Goal: Obtain resource: Download file/media

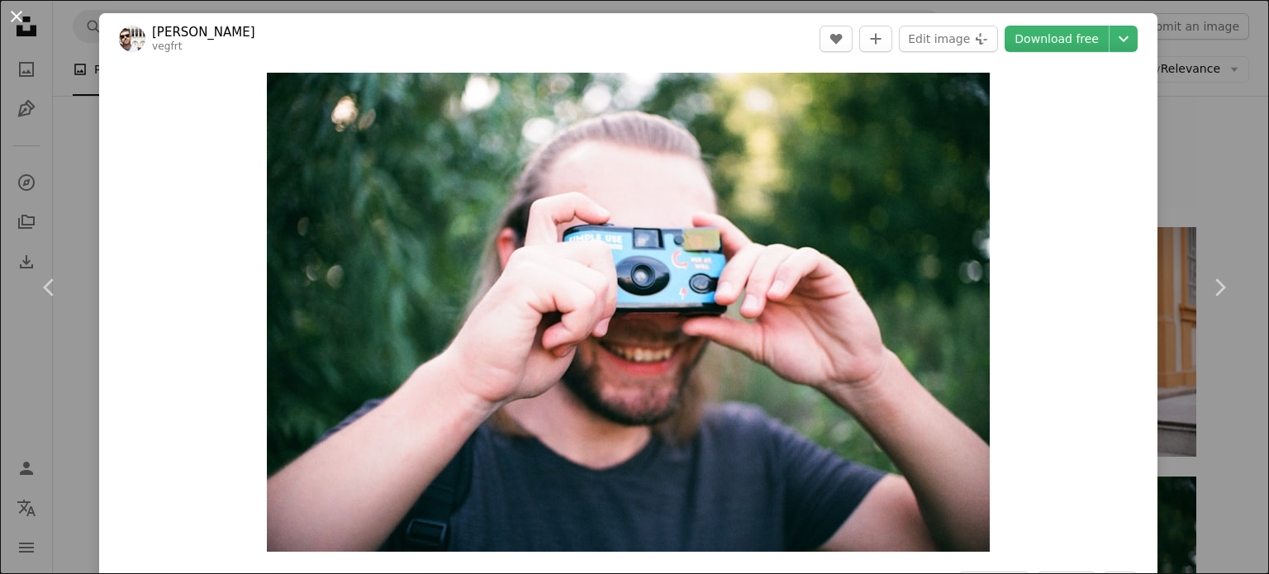
click at [14, 14] on button "An X shape" at bounding box center [17, 17] width 20 height 20
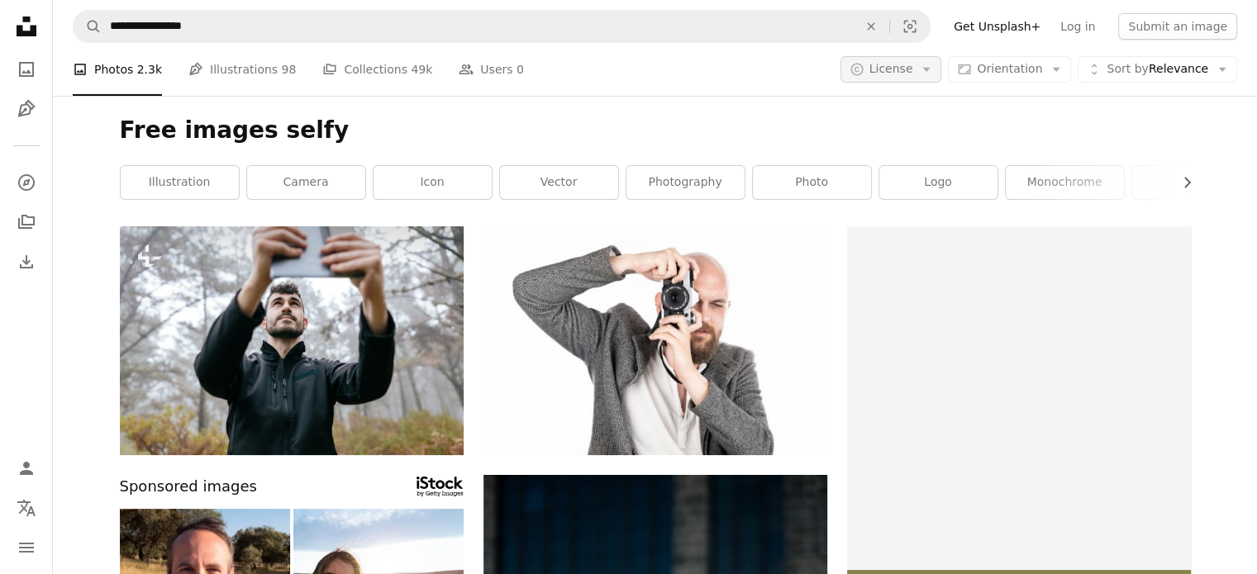
click at [905, 72] on span "License" at bounding box center [891, 68] width 44 height 13
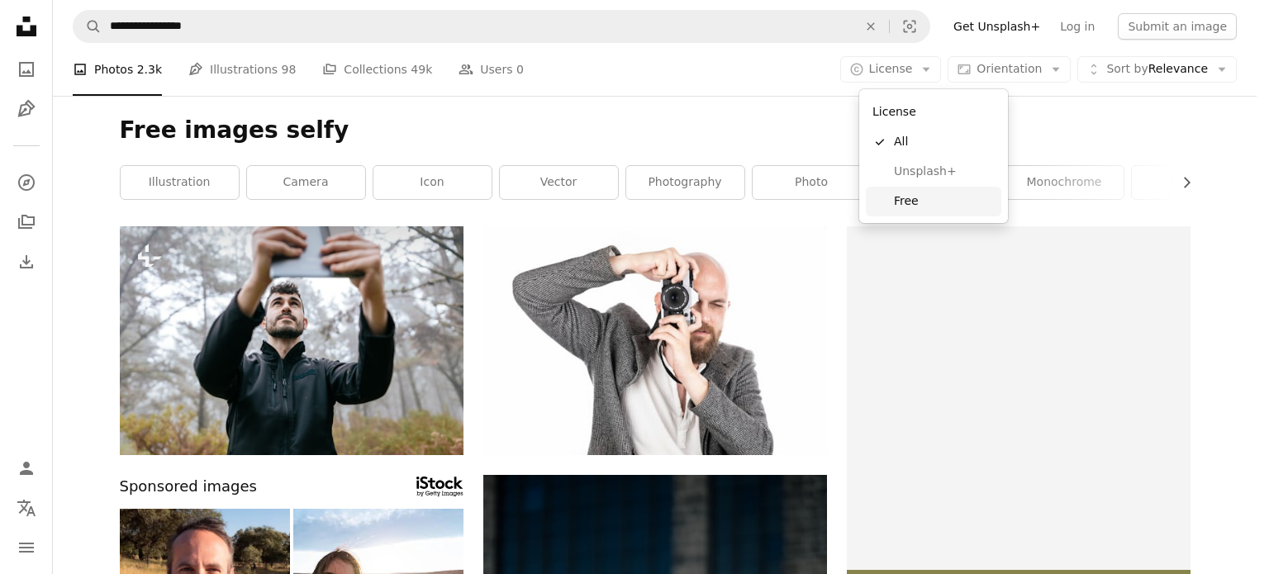
click at [907, 198] on span "Free" at bounding box center [944, 201] width 101 height 17
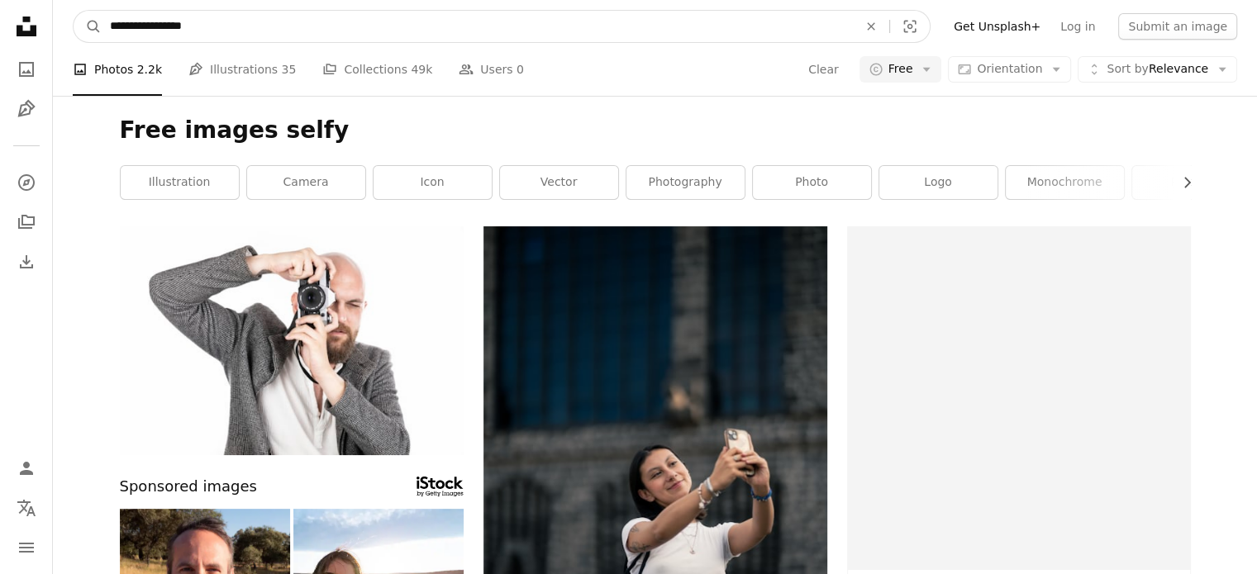
drag, startPoint x: 171, startPoint y: 27, endPoint x: 89, endPoint y: 43, distance: 83.3
click at [89, 43] on nav "**********" at bounding box center [655, 26] width 1204 height 53
type input "*****"
click button "A magnifying glass" at bounding box center [88, 26] width 28 height 31
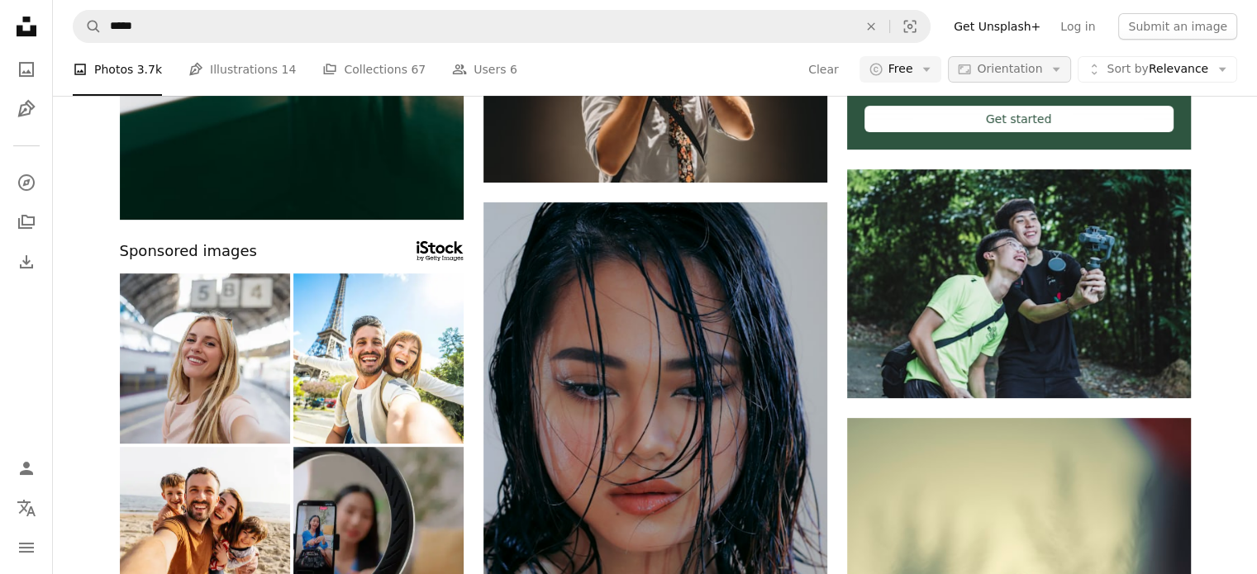
scroll to position [522, 0]
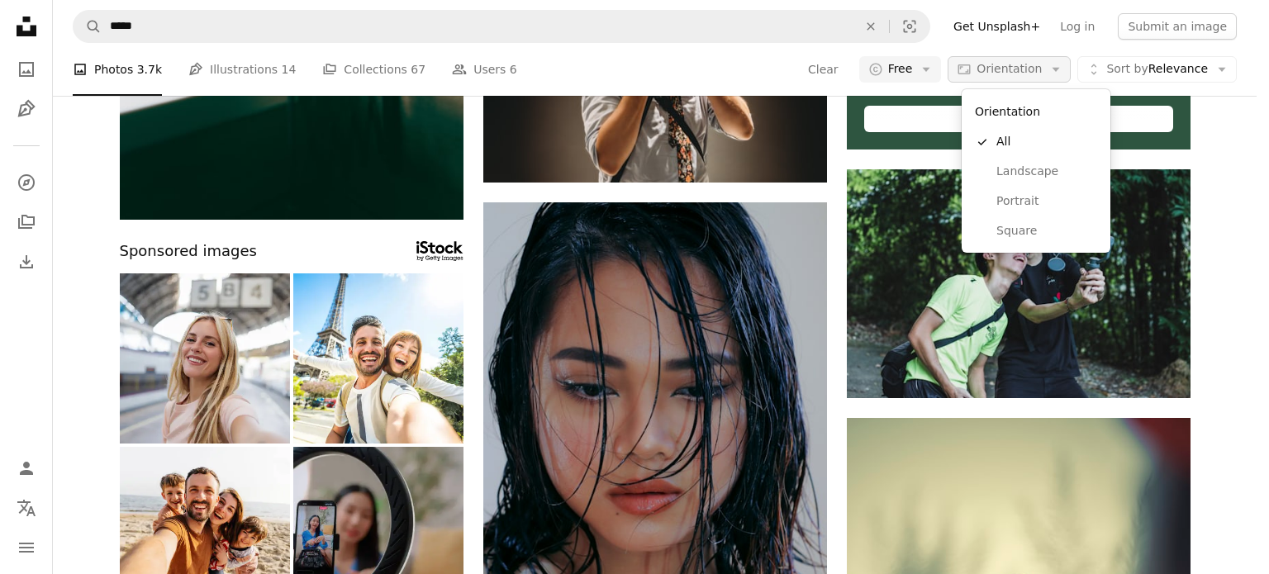
click at [1039, 70] on span "Orientation" at bounding box center [1009, 68] width 65 height 13
click at [1015, 227] on span "Square" at bounding box center [1047, 231] width 101 height 17
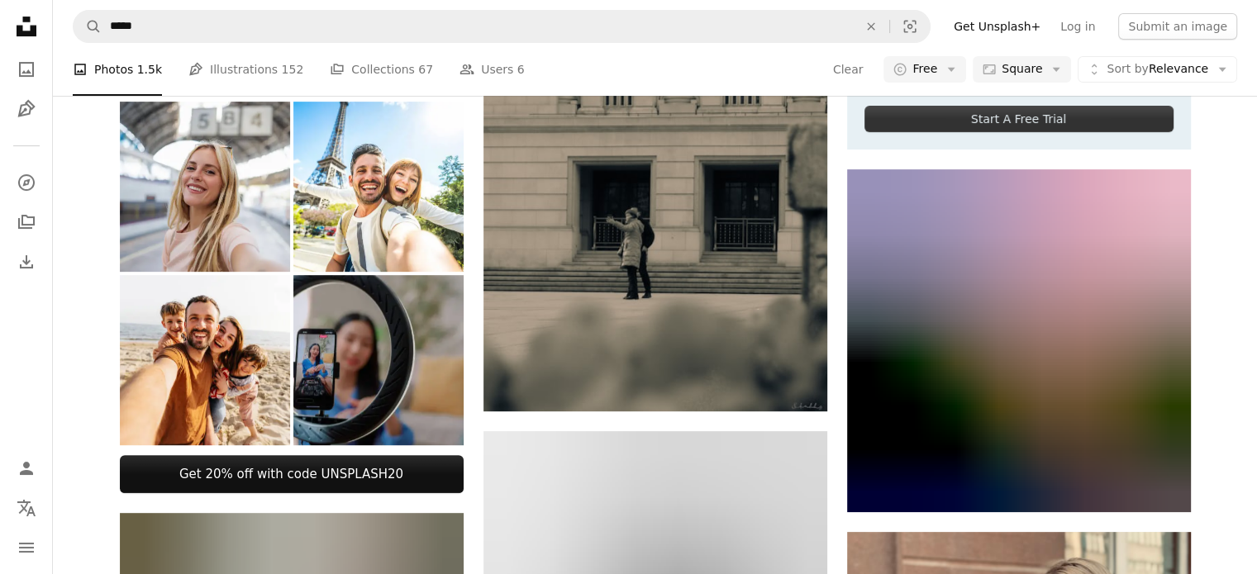
scroll to position [9234, 0]
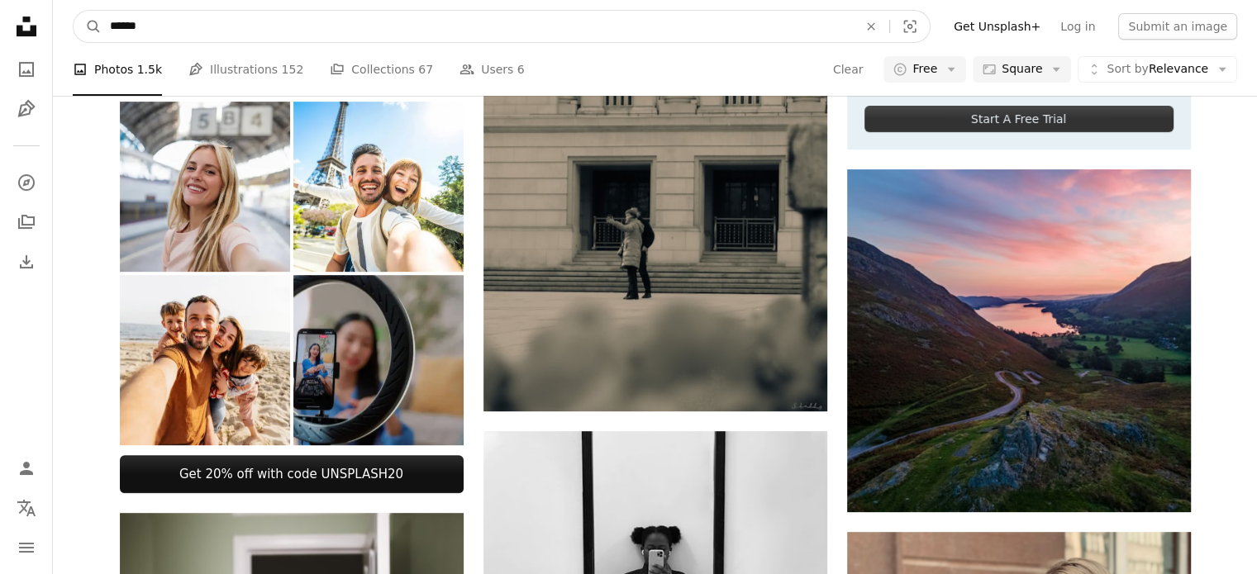
click at [155, 29] on input "*****" at bounding box center [477, 26] width 751 height 31
type input "**********"
click button "A magnifying glass" at bounding box center [88, 26] width 28 height 31
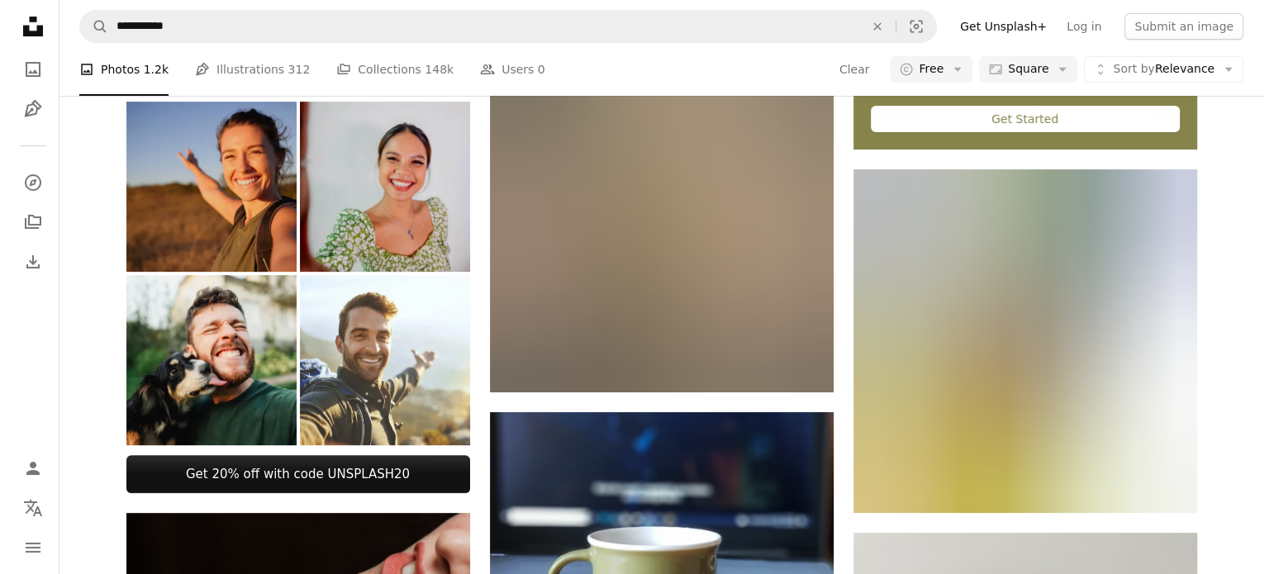
scroll to position [4747, 0]
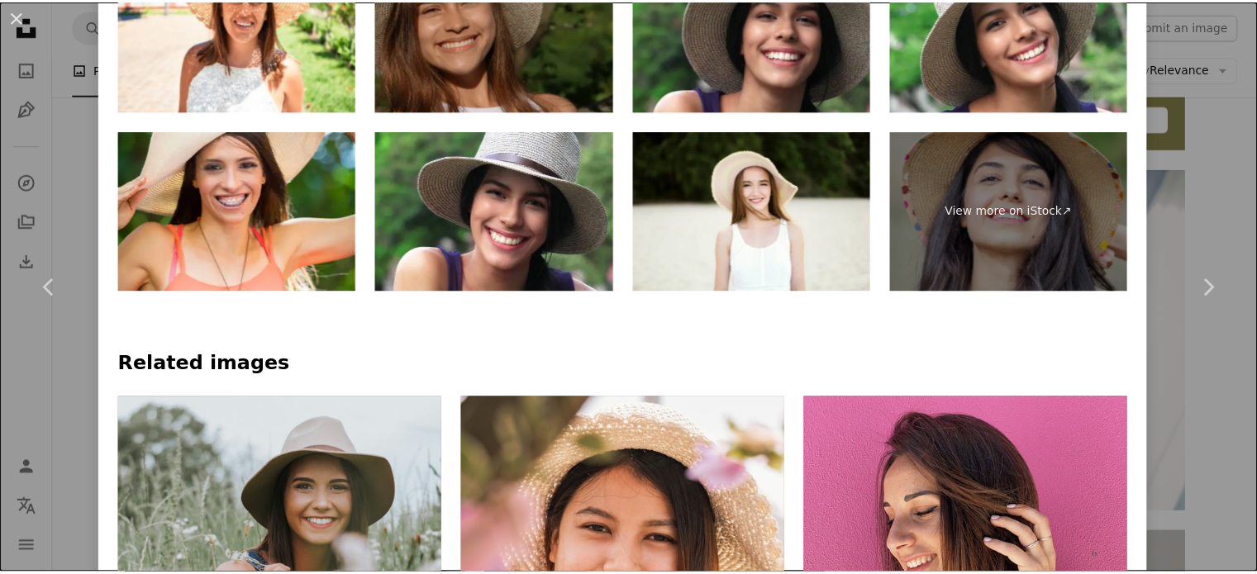
scroll to position [887, 0]
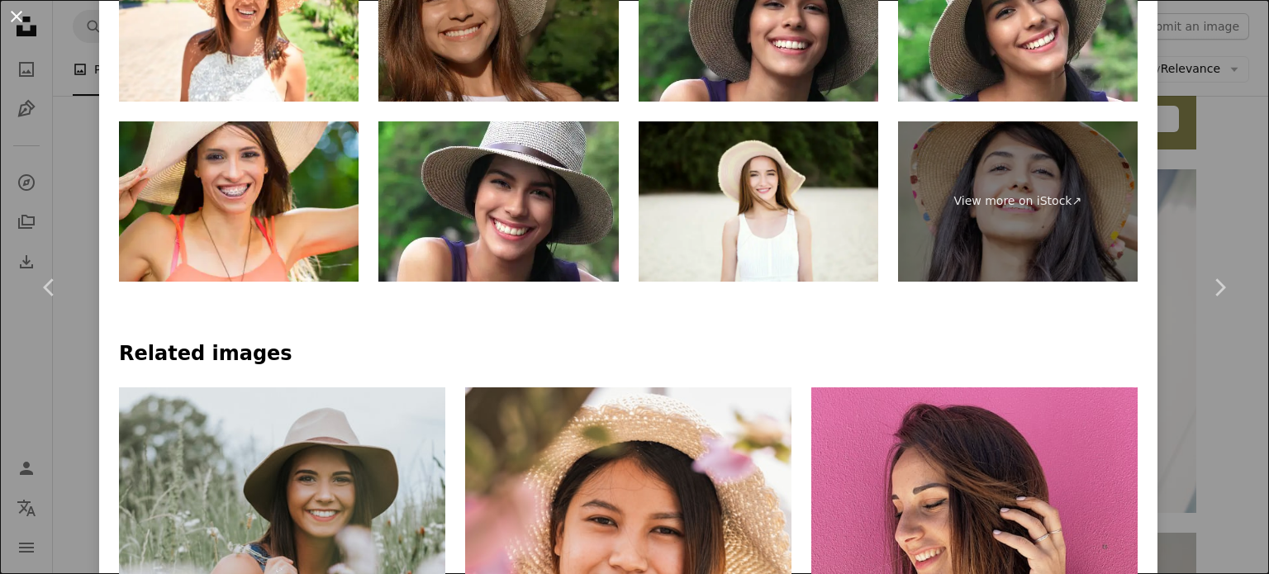
click at [10, 13] on button "An X shape" at bounding box center [17, 17] width 20 height 20
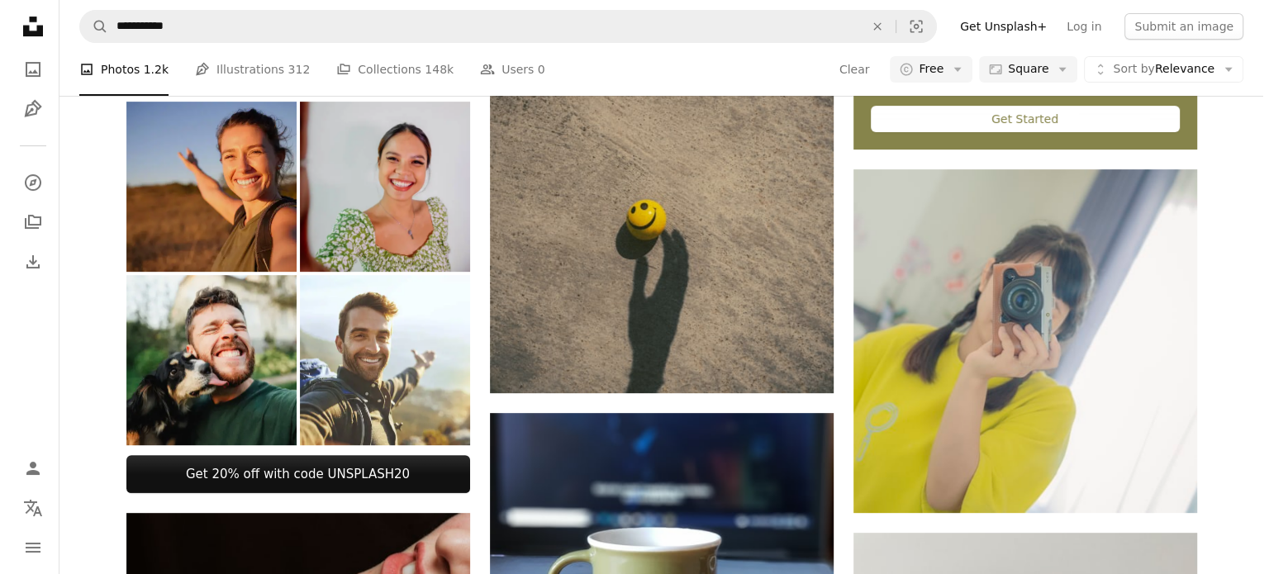
scroll to position [11910, 0]
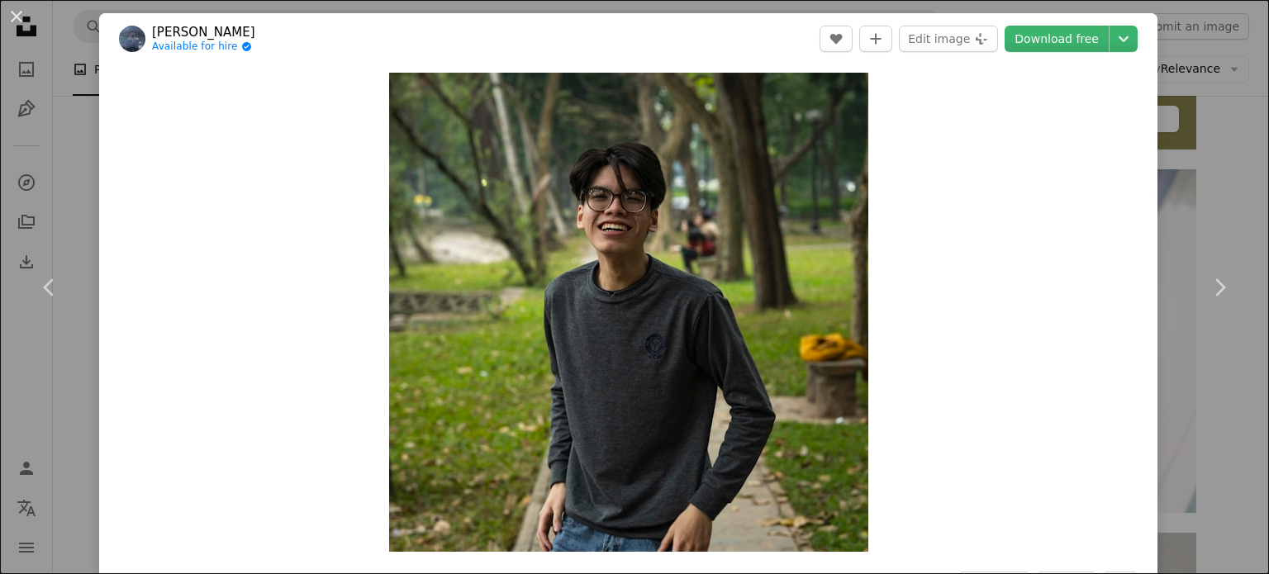
scroll to position [71, 0]
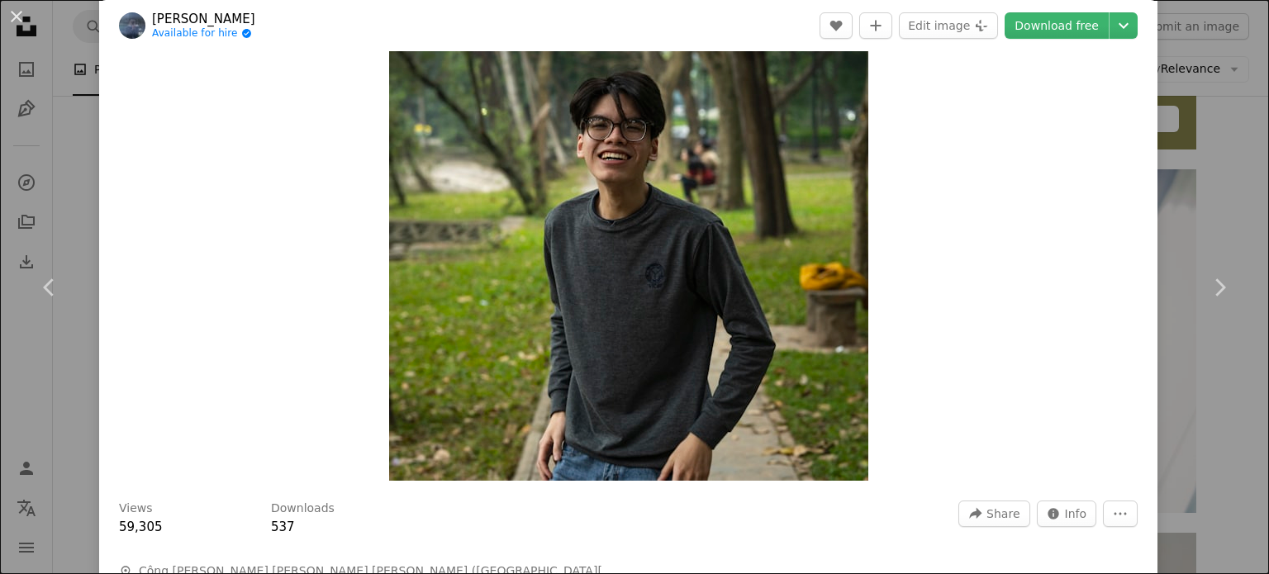
click at [1033, 40] on header "[PERSON_NAME] Available for hire A checkmark inside of a circle A heart A plus …" at bounding box center [628, 25] width 1059 height 51
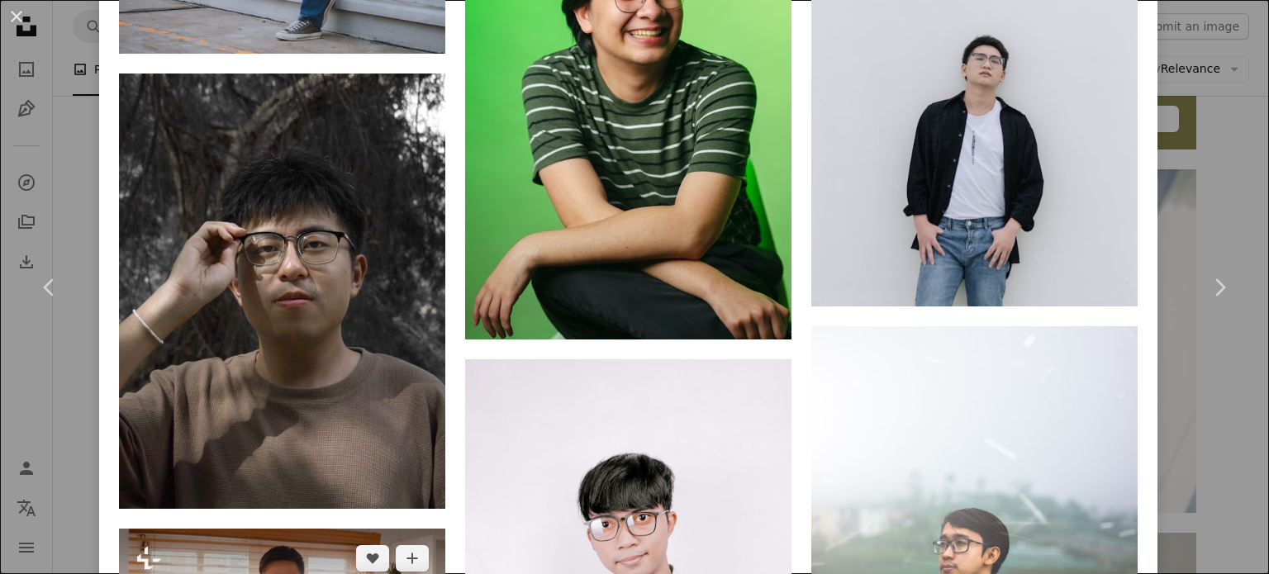
scroll to position [3388, 0]
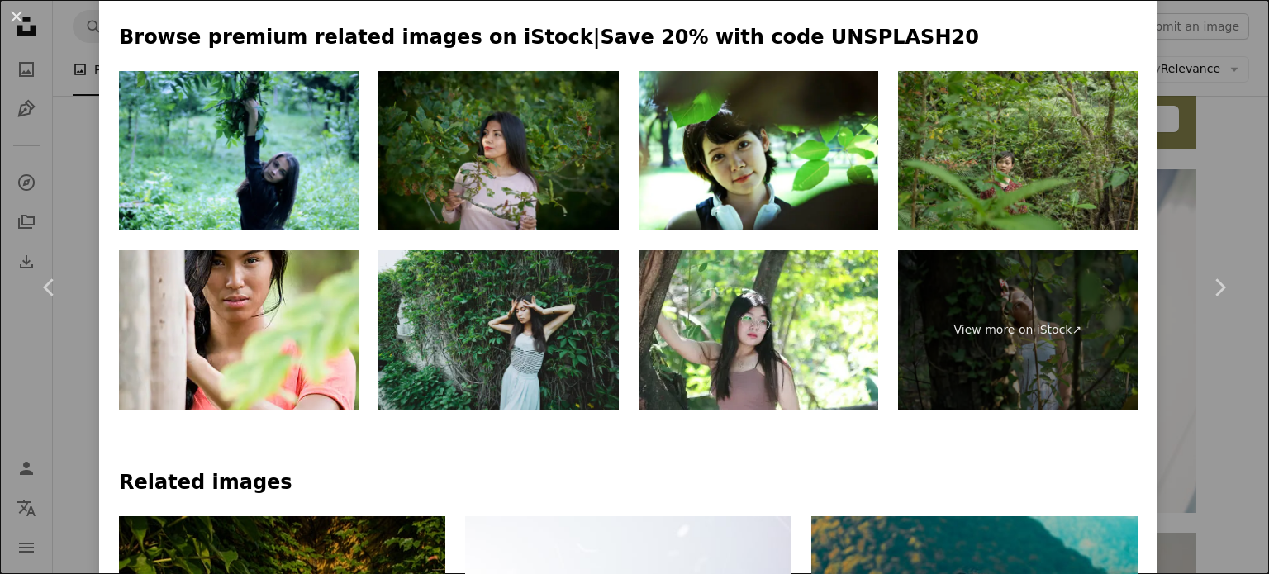
scroll to position [940, 0]
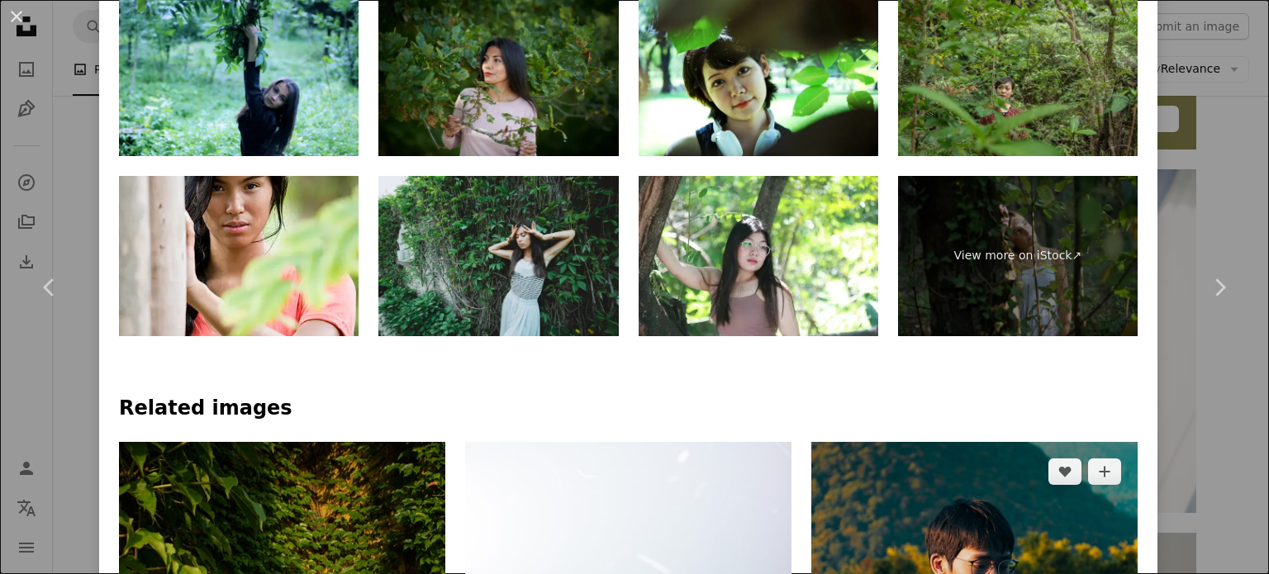
click at [958, 442] on img at bounding box center [974, 562] width 326 height 240
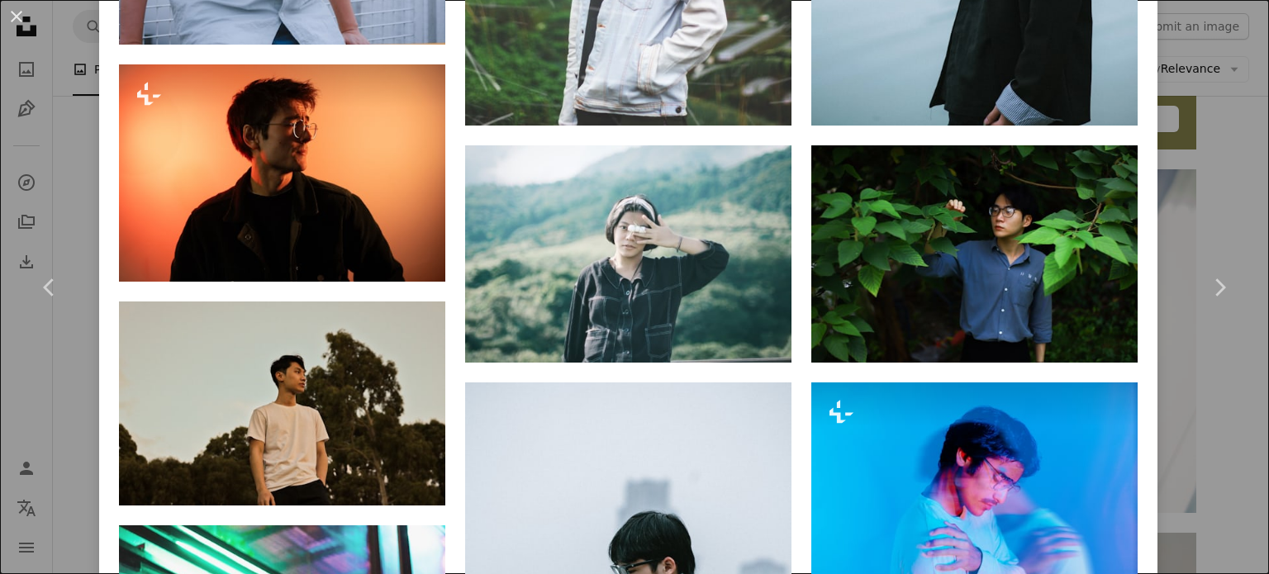
scroll to position [1691, 0]
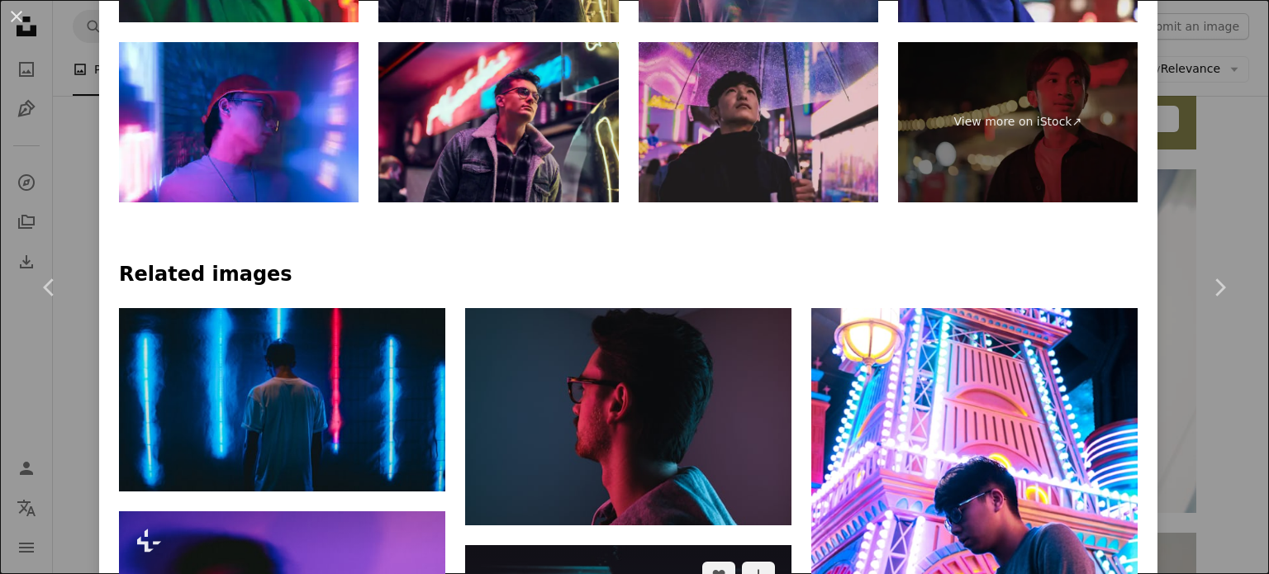
scroll to position [999, 0]
